Goal: Check status: Check status

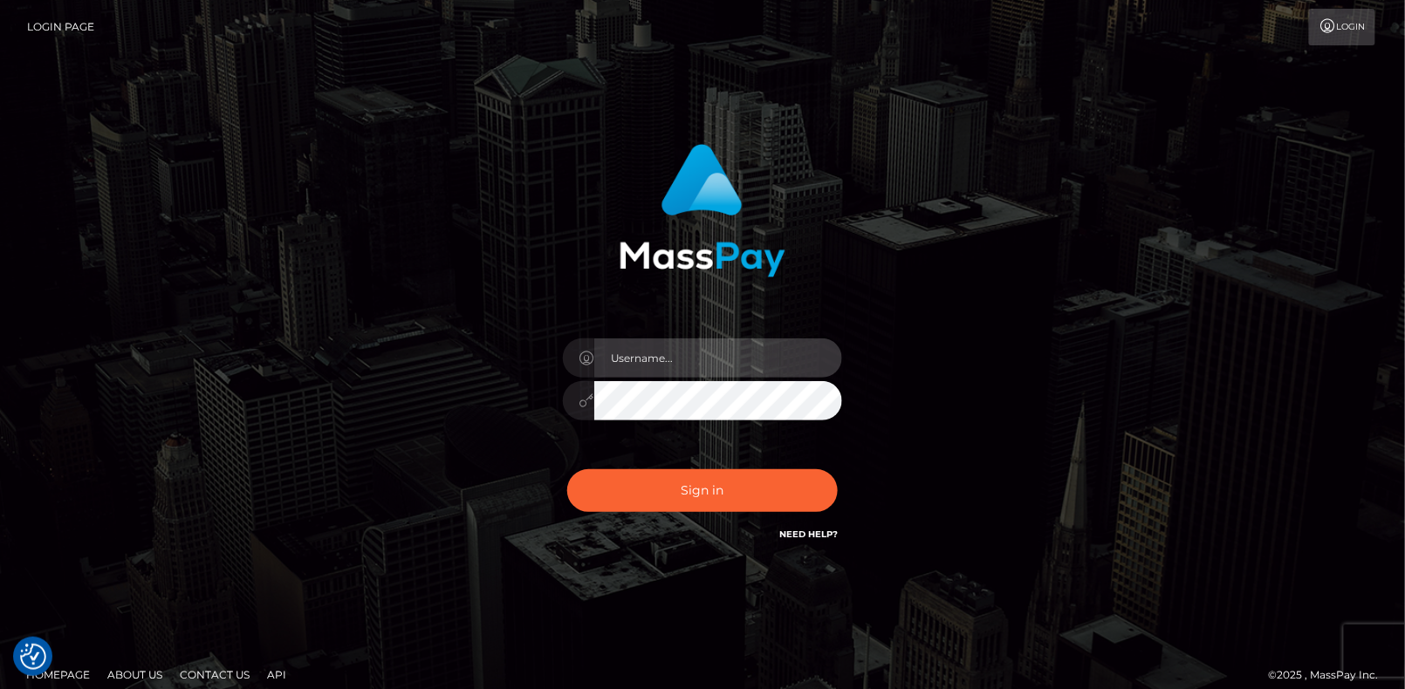
drag, startPoint x: 698, startPoint y: 374, endPoint x: 525, endPoint y: 405, distance: 175.5
click at [698, 374] on input "text" at bounding box center [718, 358] width 248 height 39
paste input "MaryJoy"
type input "MaryJoy"
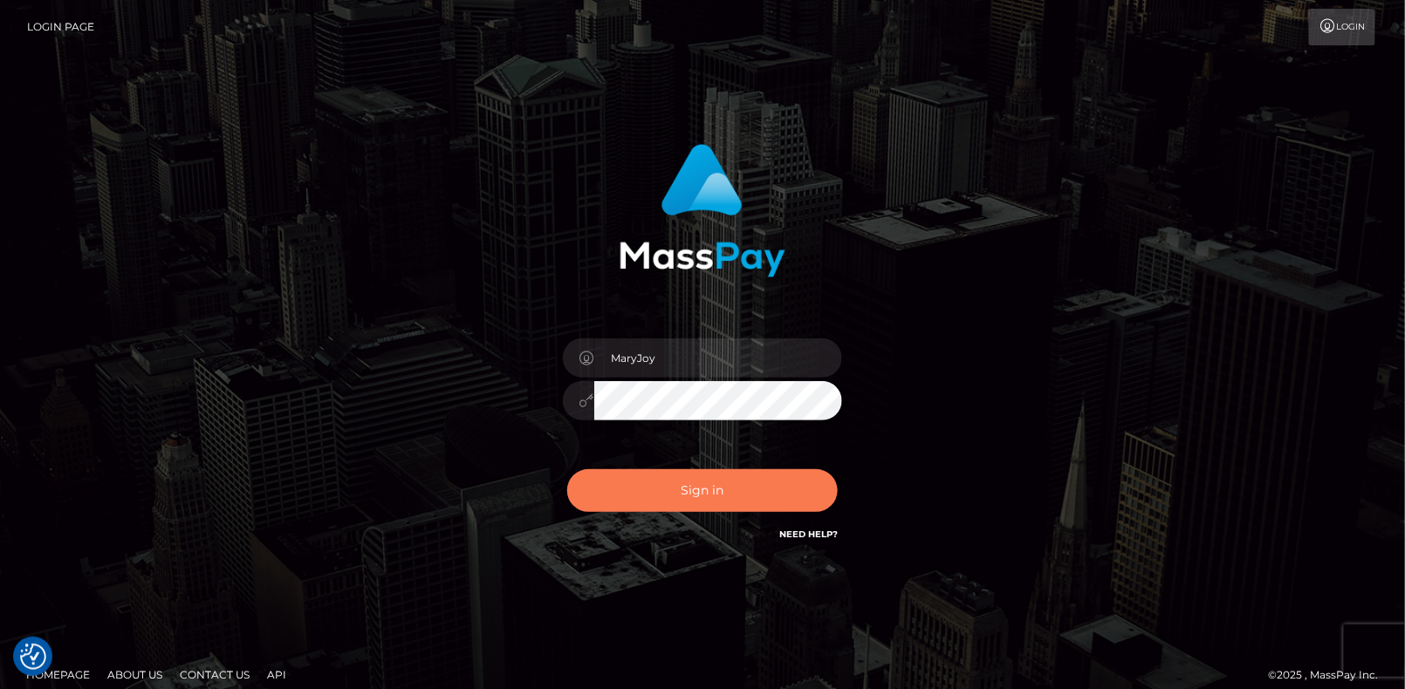
click at [733, 490] on button "Sign in" at bounding box center [702, 491] width 271 height 43
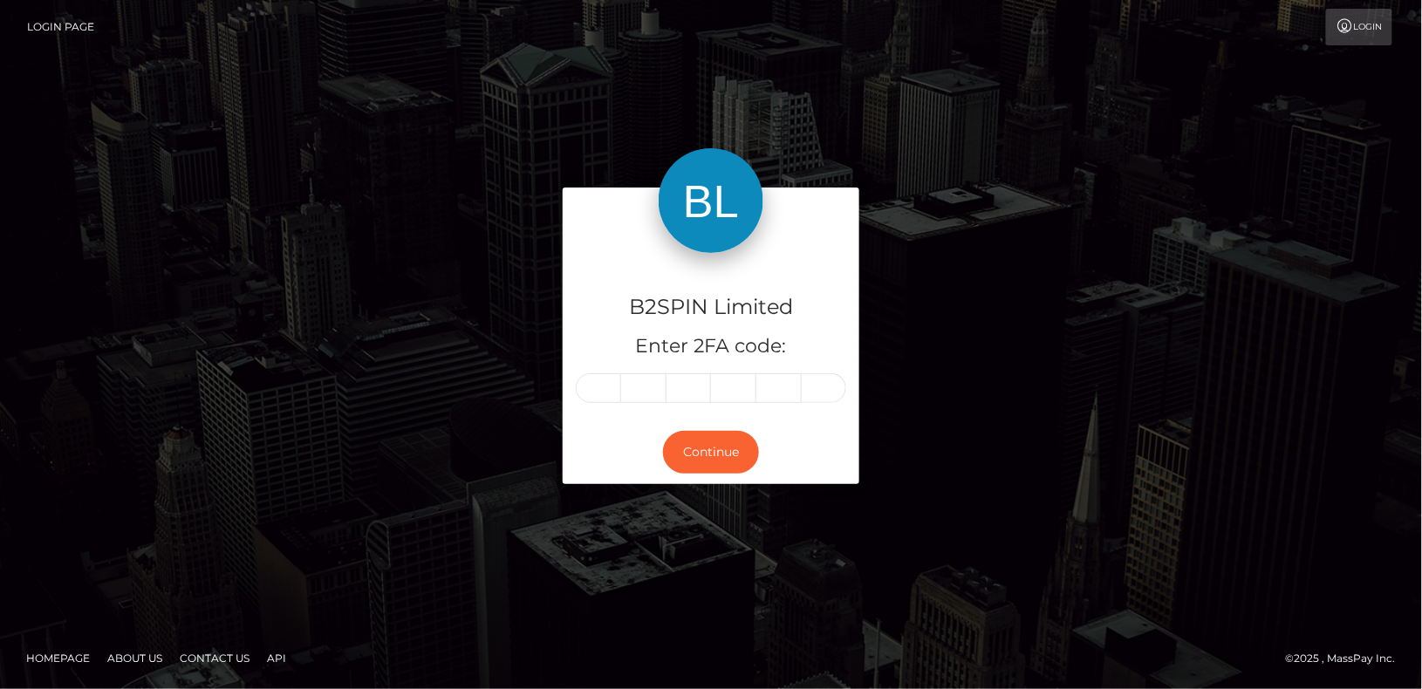
click at [307, 594] on div "B2SPIN Limited Enter 2FA code: Continue" at bounding box center [711, 344] width 1422 height 575
click at [621, 400] on input "text" at bounding box center [643, 389] width 45 height 30
click at [592, 394] on input "text" at bounding box center [598, 389] width 45 height 30
type input "8"
type input "0"
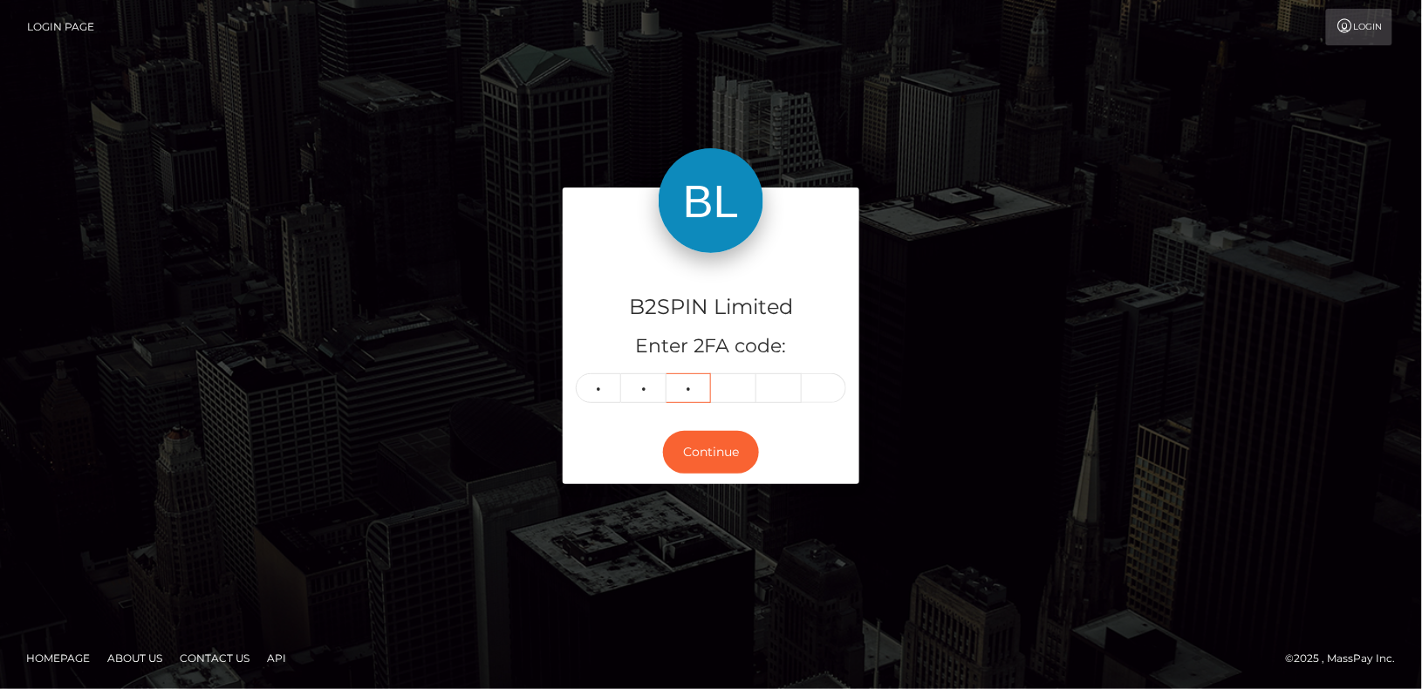
type input "3"
type input "2"
type input "9"
type input "1"
click at [730, 475] on div "Continue" at bounding box center [711, 453] width 297 height 64
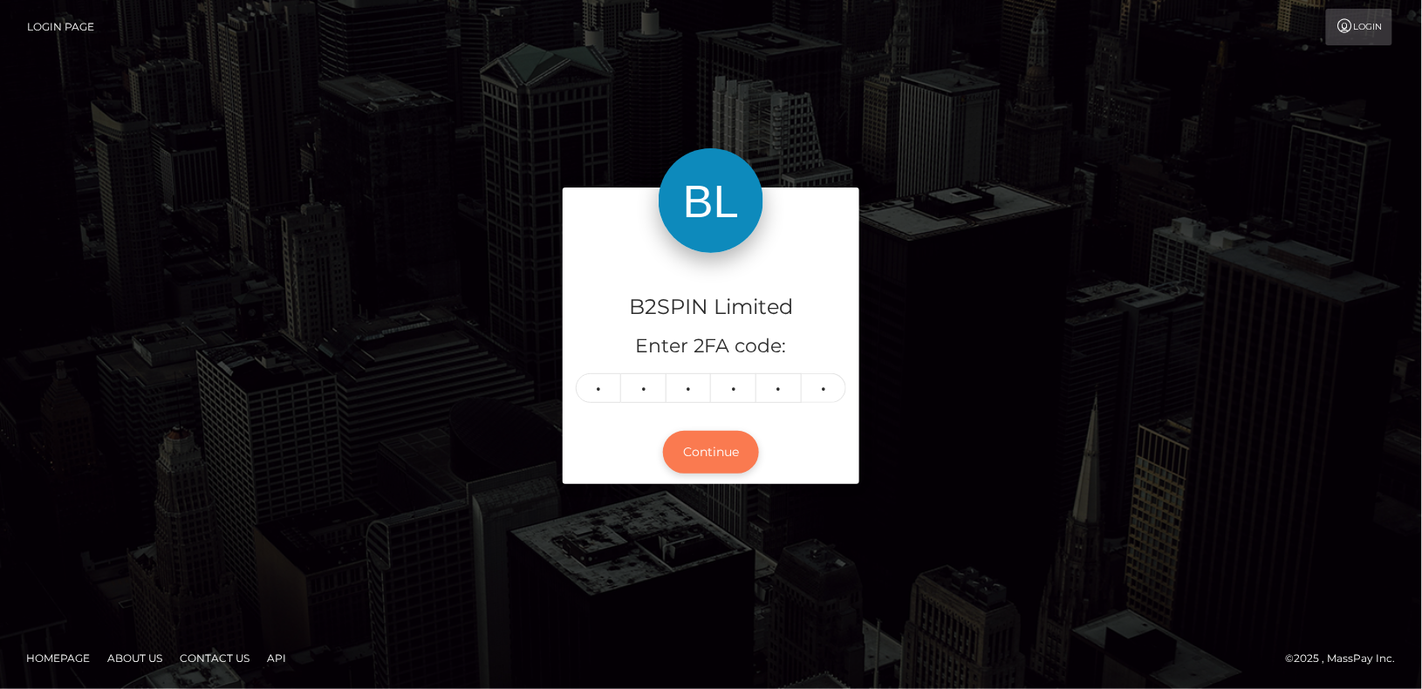
click at [730, 458] on button "Continue" at bounding box center [711, 452] width 96 height 43
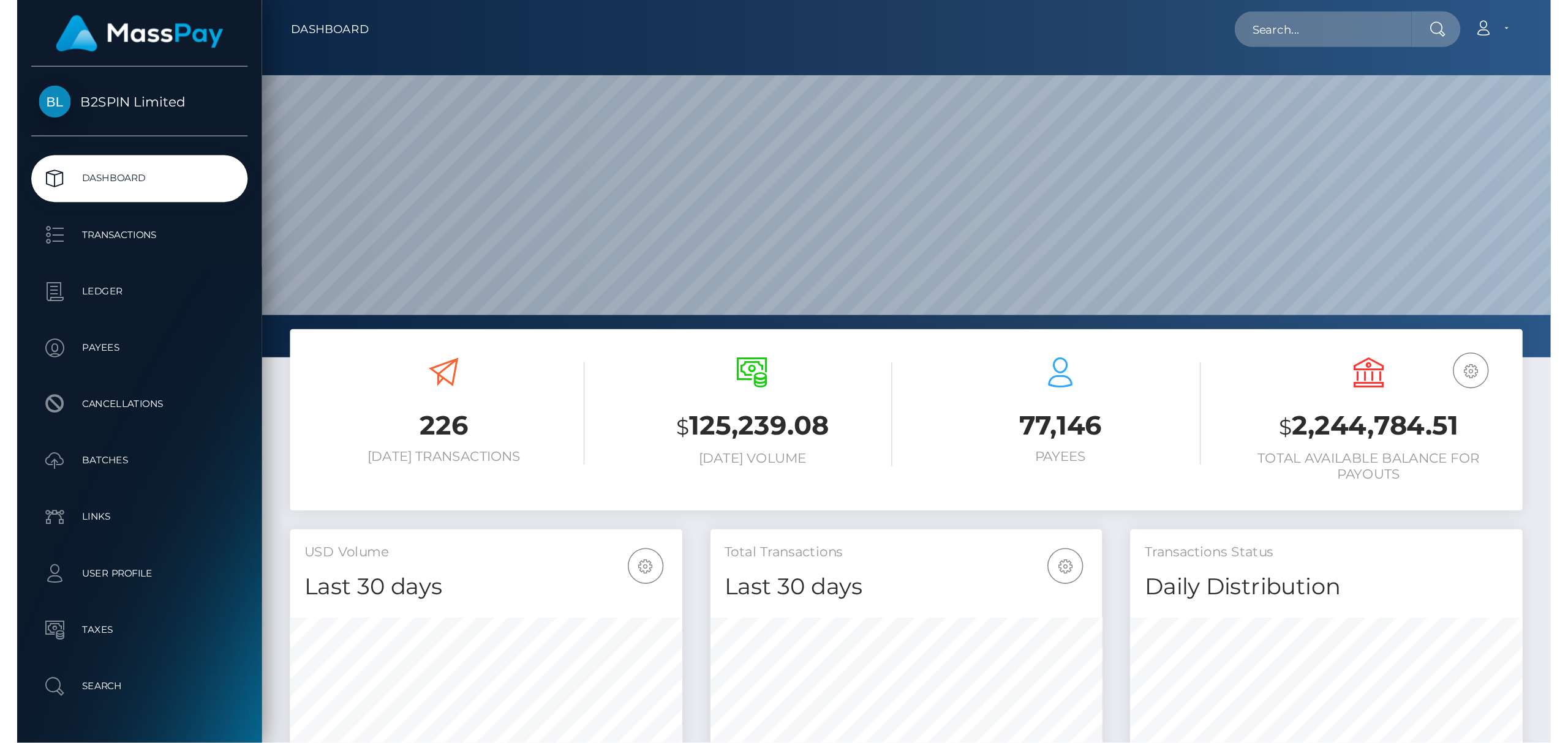
scroll to position [217, 255]
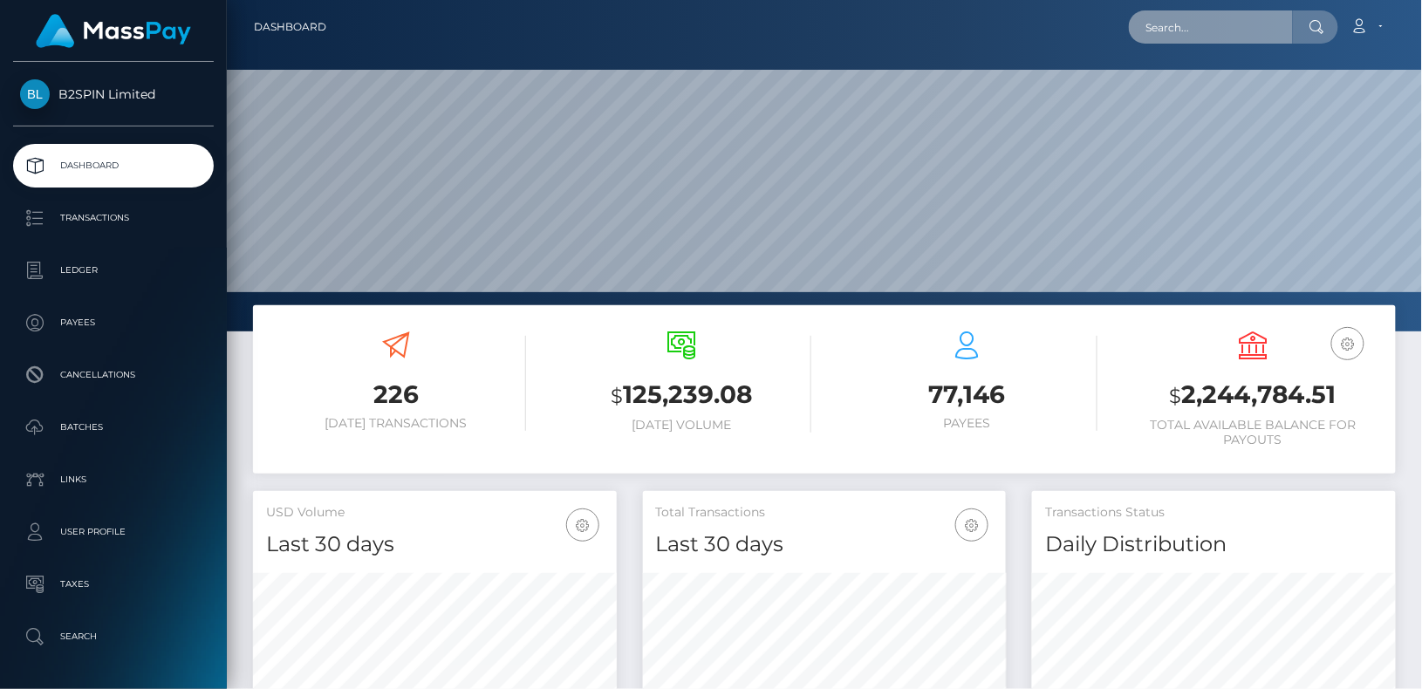
click at [1211, 40] on input "text" at bounding box center [1211, 26] width 164 height 33
paste input "3283930"
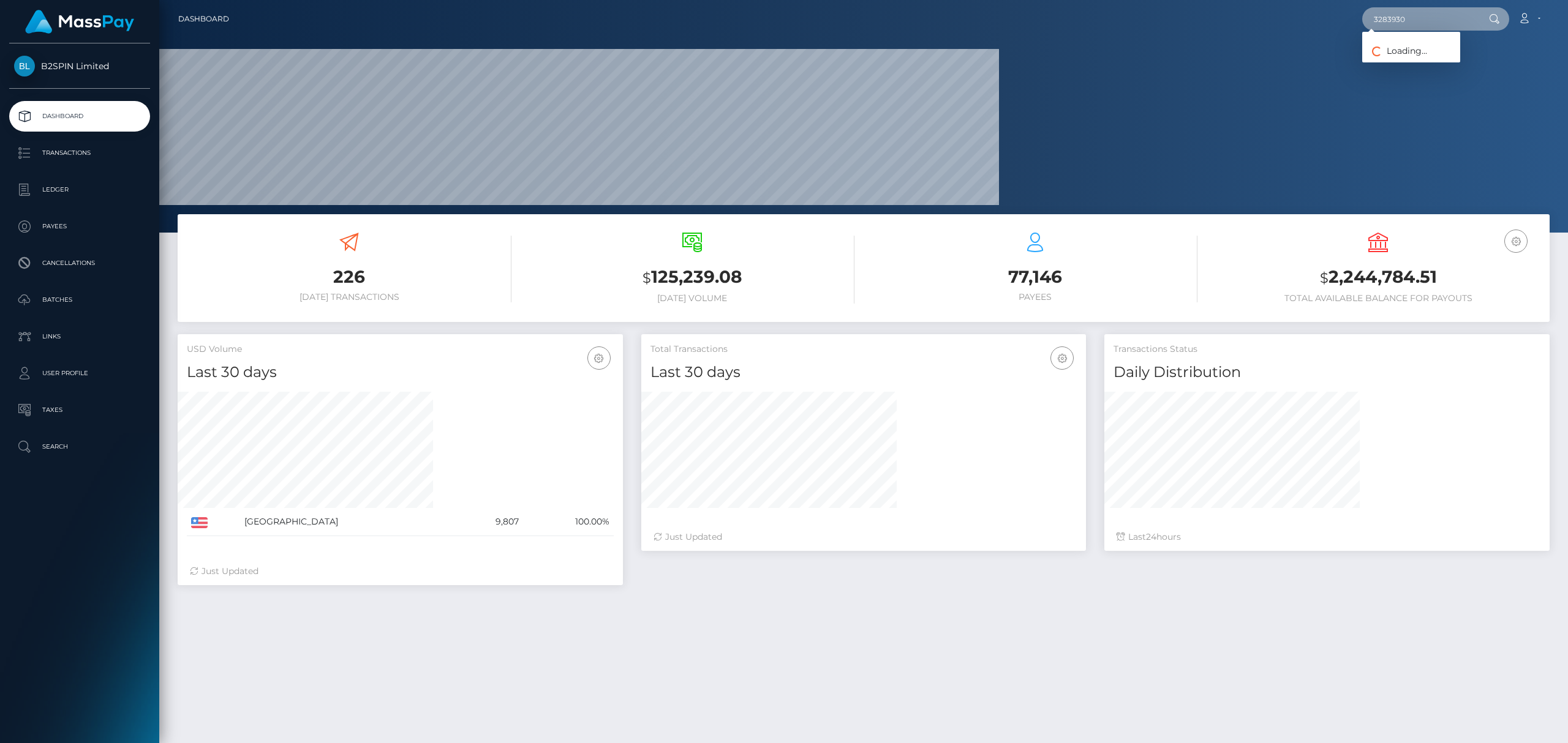
scroll to position [217, 445]
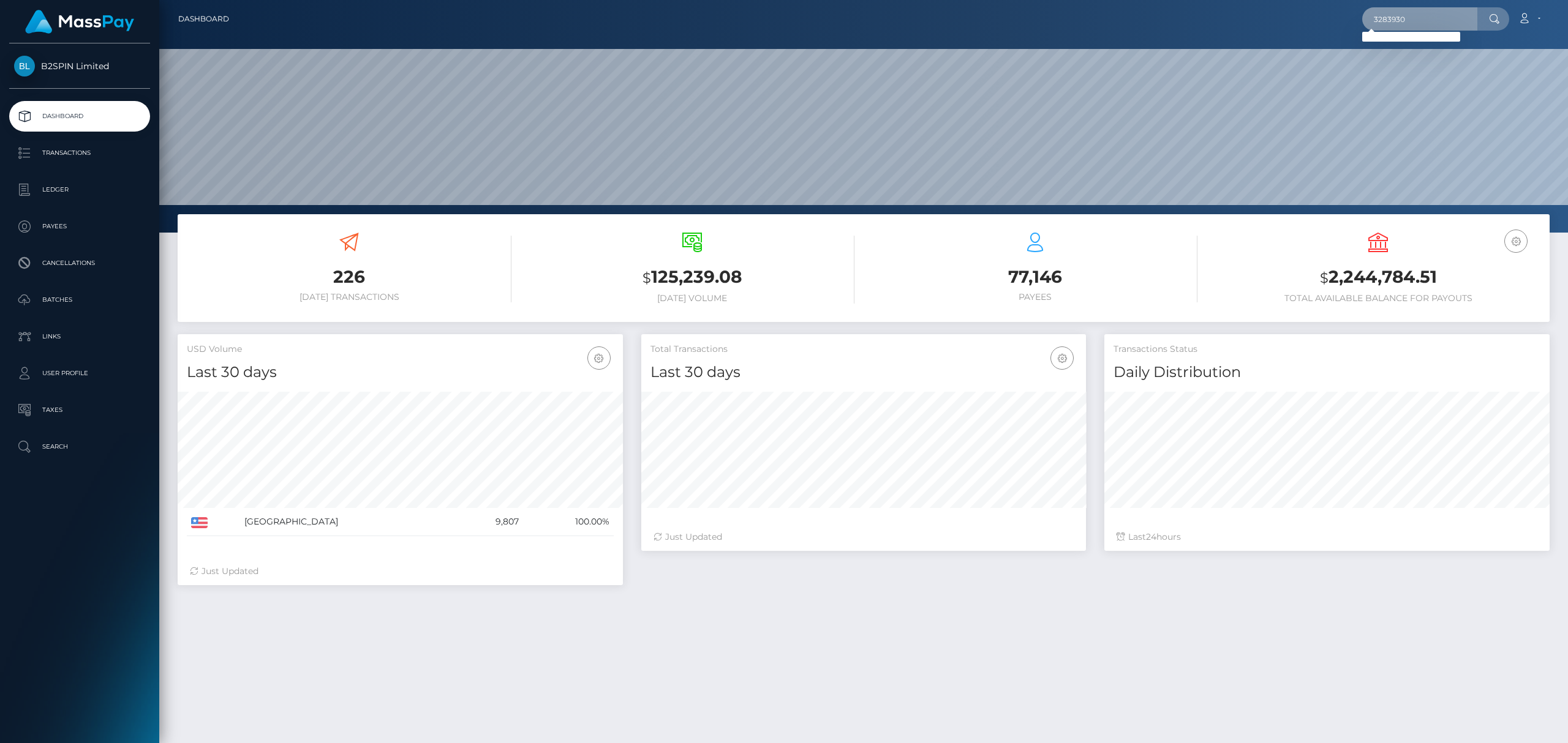
click at [998, 18] on input "3283930" at bounding box center [1420, 18] width 115 height 23
paste input "2044655245"
type input "2044655245"
click at [998, 60] on link "TAMMY DENISE JOHNSON" at bounding box center [1442, 63] width 160 height 22
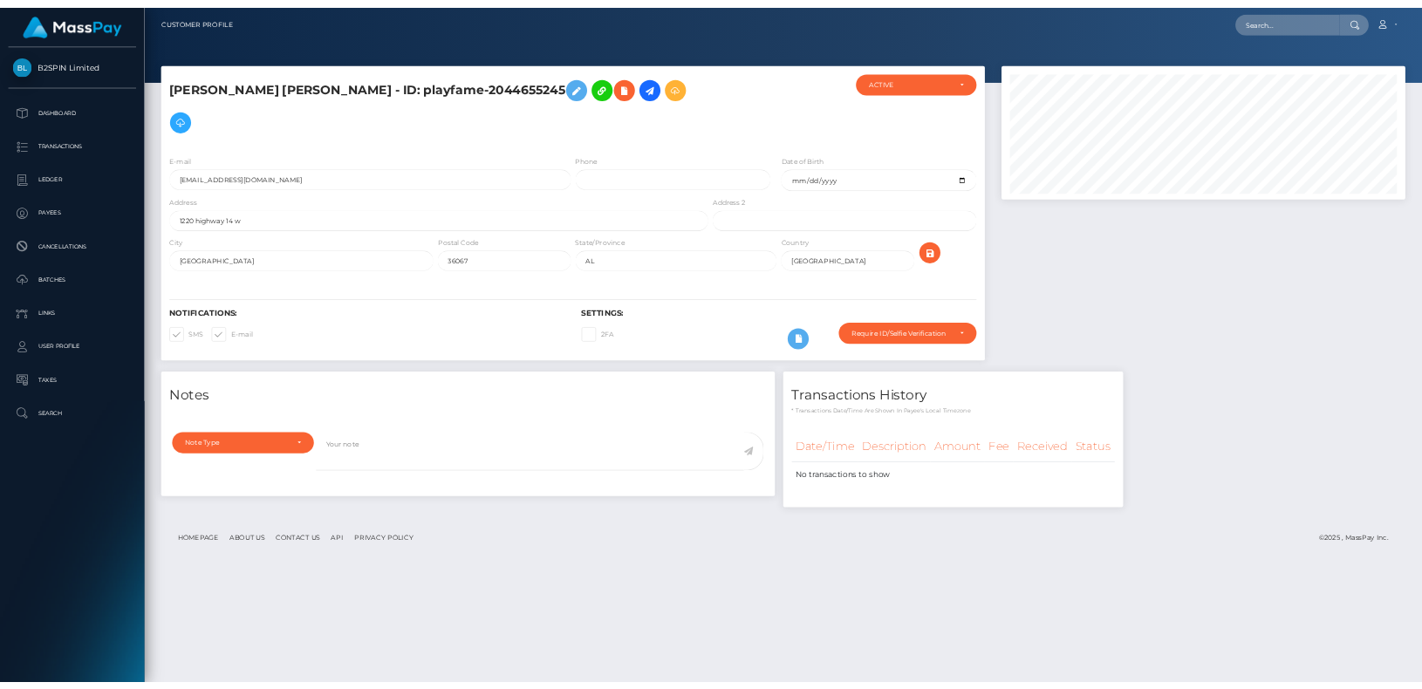
scroll to position [872482, 872327]
